Goal: Find specific page/section: Find specific page/section

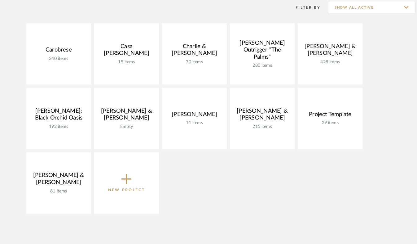
scroll to position [91, 0]
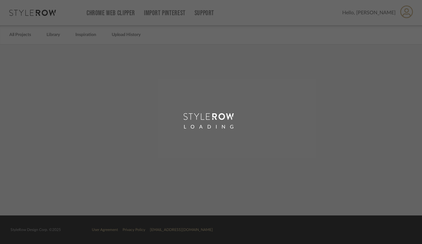
click at [146, 0] on html "Chrome Web Clipper Import Pinterest Support All Projects Library Inspiration Up…" at bounding box center [211, 122] width 422 height 244
